Goal: Task Accomplishment & Management: Use online tool/utility

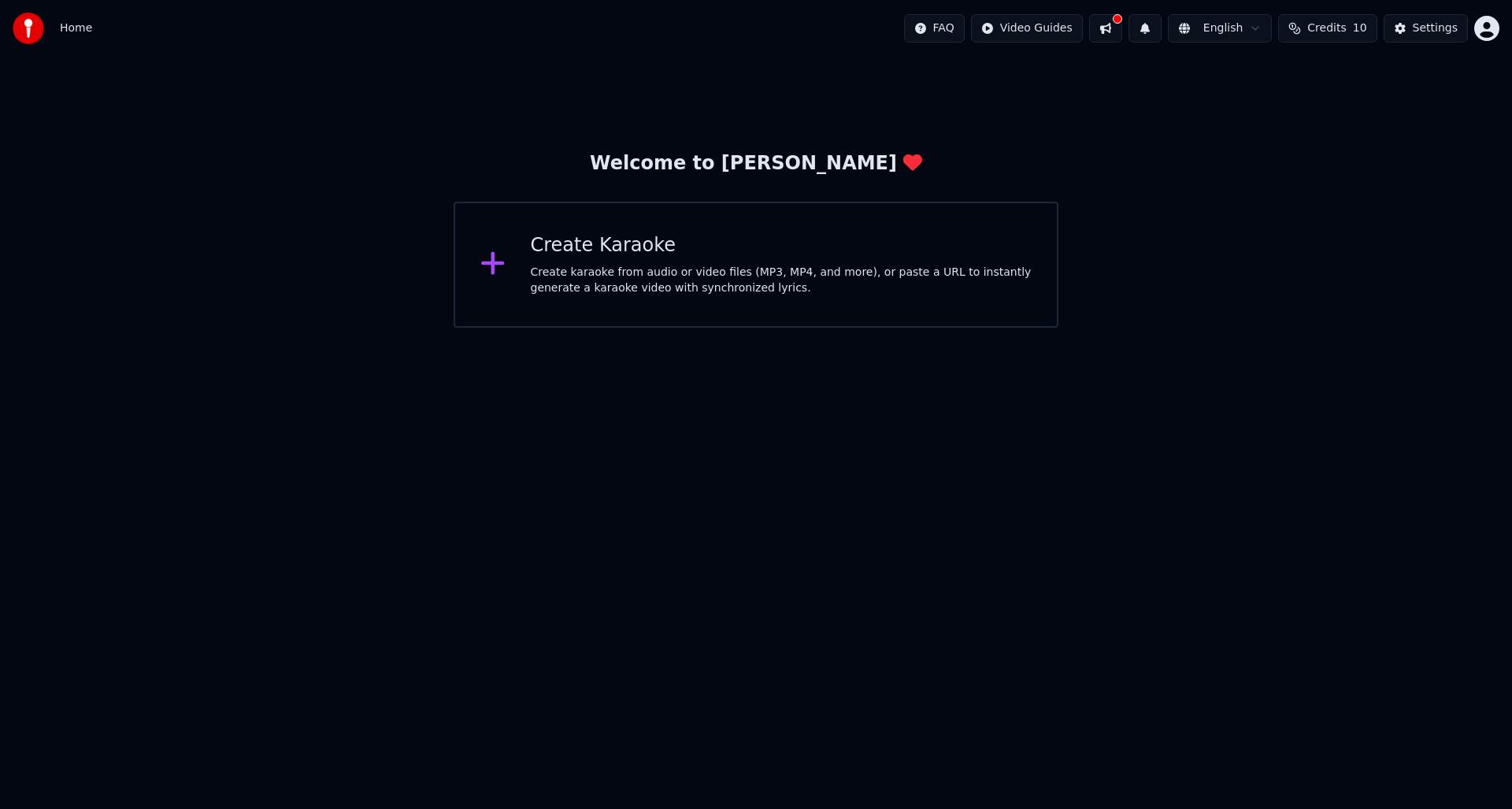
click at [617, 248] on div "Create Karaoke" at bounding box center [782, 245] width 502 height 25
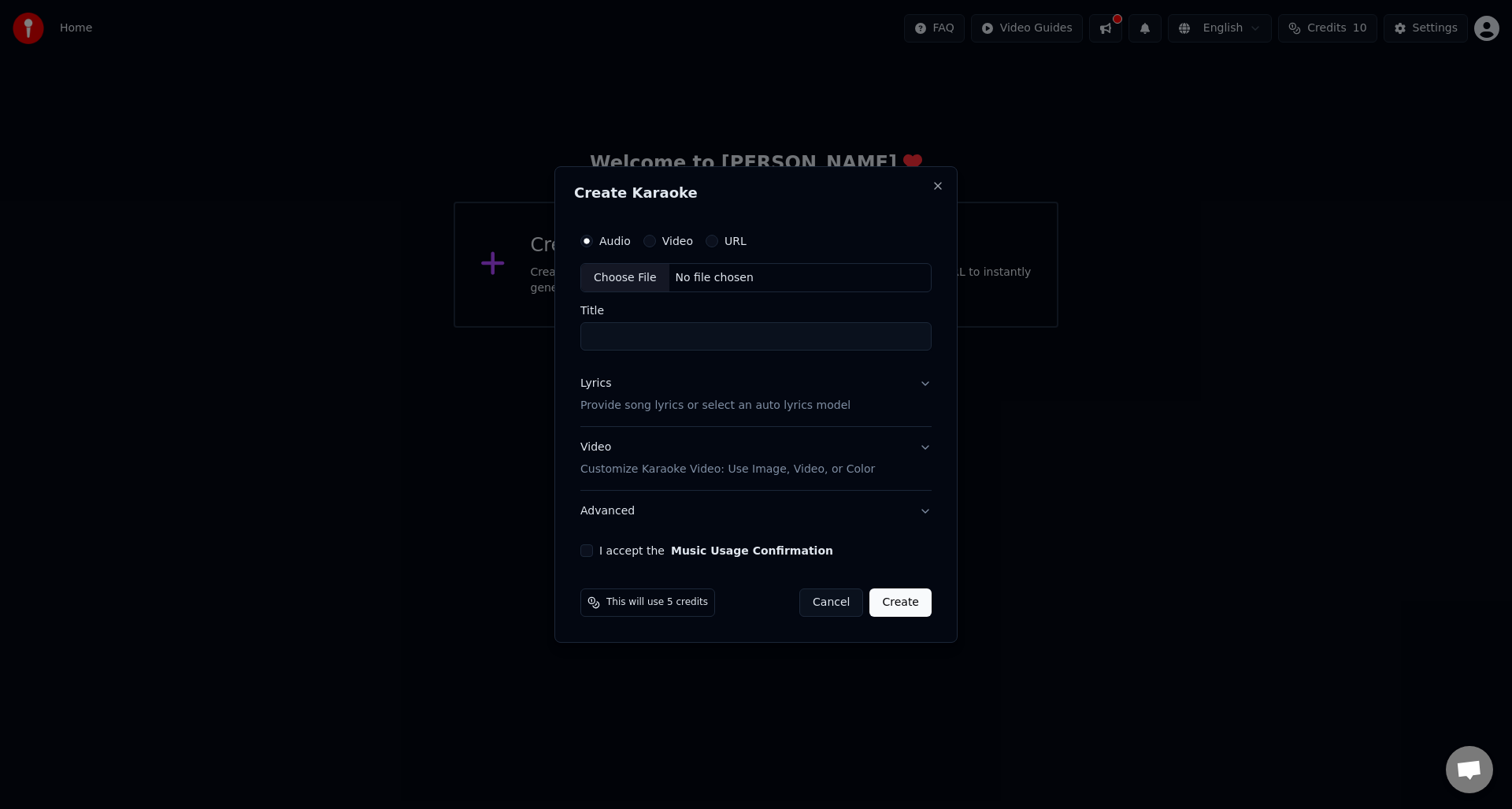
click at [617, 275] on div "No file chosen" at bounding box center [715, 278] width 90 height 16
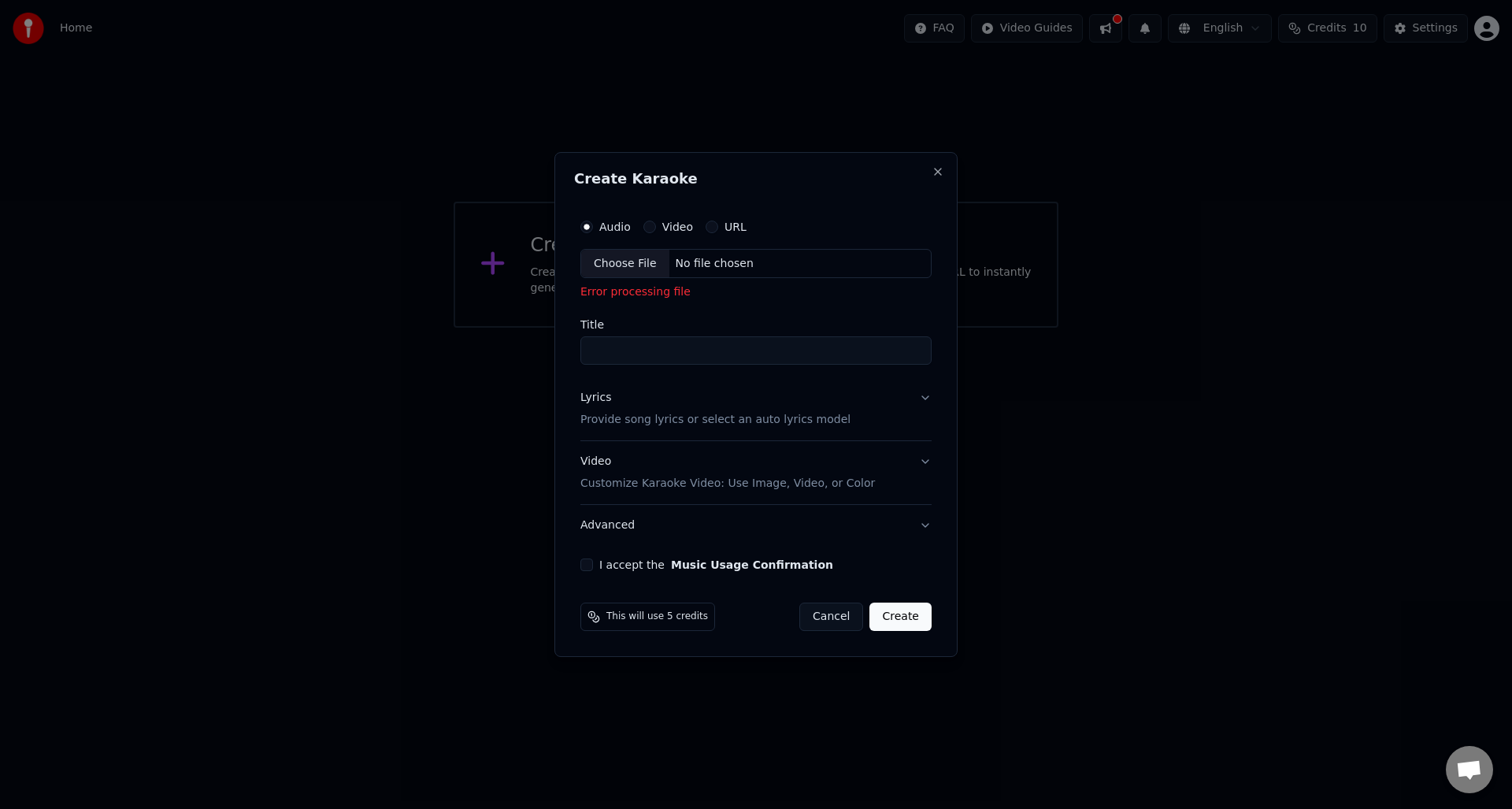
click at [617, 256] on div "No file chosen" at bounding box center [715, 264] width 90 height 16
click at [600, 268] on div "Choose File" at bounding box center [625, 263] width 88 height 28
click at [617, 329] on label "Title" at bounding box center [756, 326] width 351 height 11
click at [617, 337] on input "Title" at bounding box center [756, 351] width 351 height 28
click at [617, 351] on input "Title" at bounding box center [756, 351] width 351 height 28
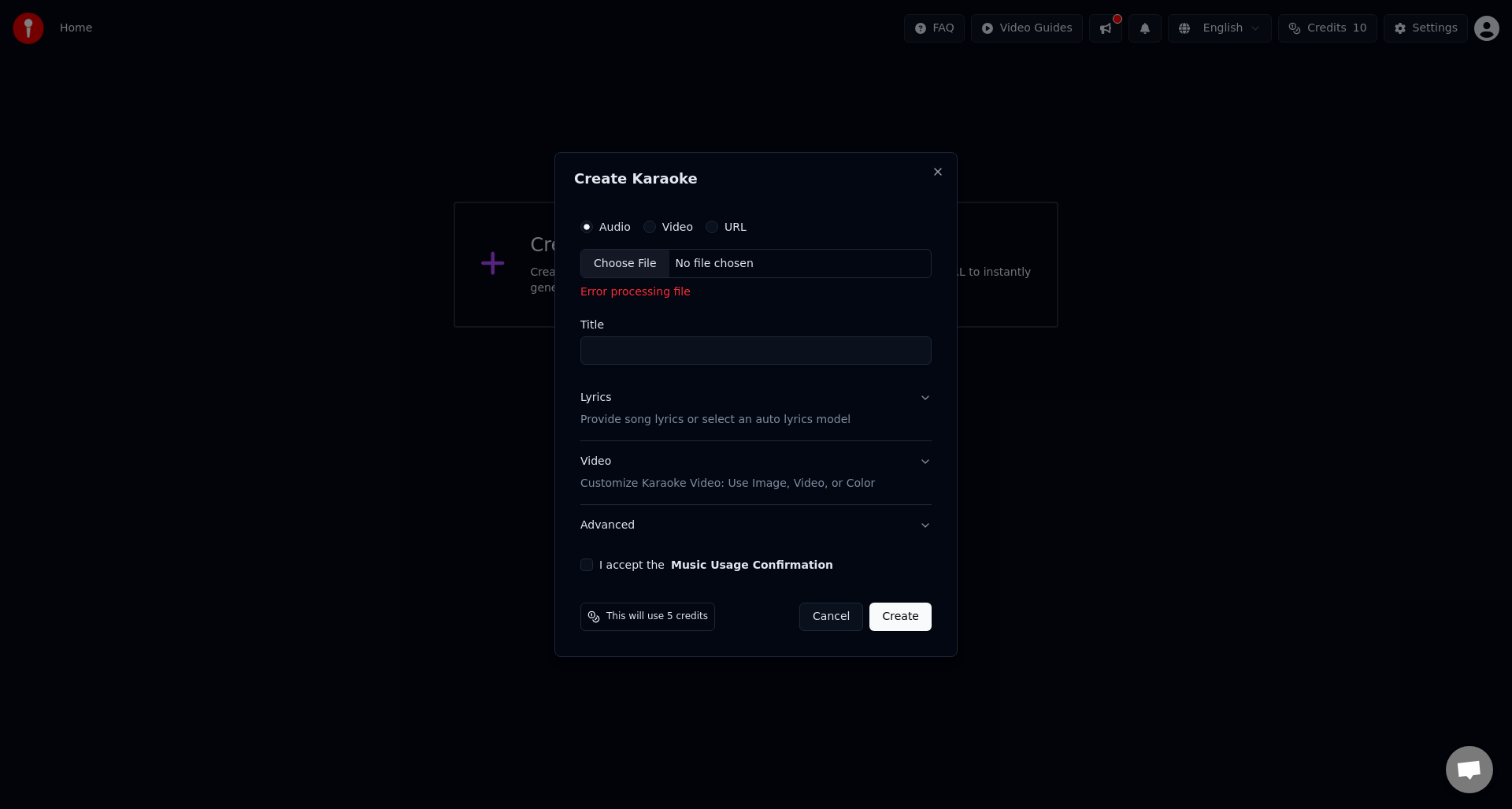
click at [617, 276] on div "Choose File No file chosen" at bounding box center [756, 263] width 351 height 30
